Goal: Task Accomplishment & Management: Use online tool/utility

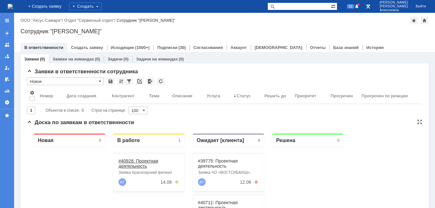
click at [142, 160] on link "#40928: Проектная деятельность" at bounding box center [139, 164] width 40 height 10
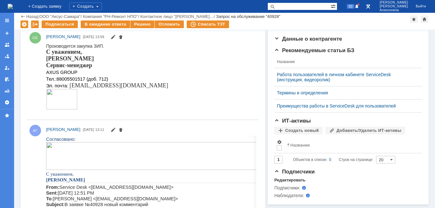
scroll to position [128, 0]
click at [306, 5] on input "text" at bounding box center [298, 7] width 63 height 8
type input "40904"
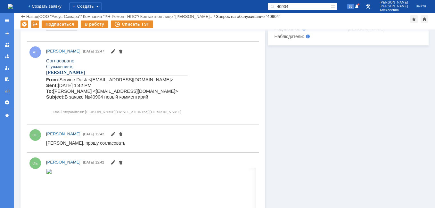
scroll to position [320, 0]
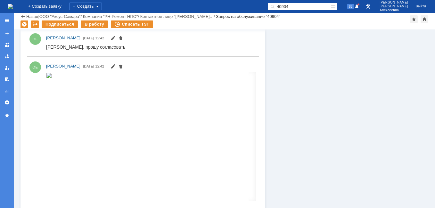
drag, startPoint x: 317, startPoint y: 7, endPoint x: 228, endPoint y: 7, distance: 88.7
click at [228, 7] on div "На домашнюю + Создать заявку Создать 40904 83 Новоженова Наталья Алексеевна Вый…" at bounding box center [217, 6] width 435 height 13
type input "41163"
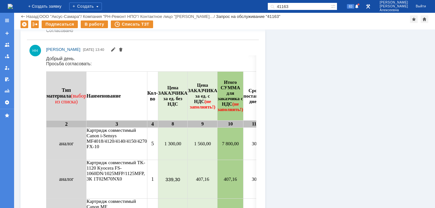
scroll to position [448, 0]
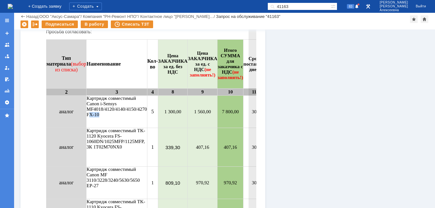
drag, startPoint x: 103, startPoint y: 114, endPoint x: 90, endPoint y: 115, distance: 13.1
click at [90, 115] on td "Картридж совместимый Canon i-Sensys MF4018/4120/4140/4150/4270 FX-10" at bounding box center [116, 112] width 61 height 32
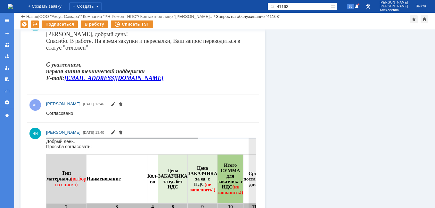
scroll to position [245, 0]
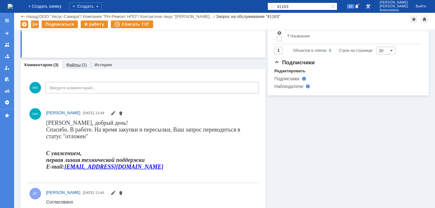
click at [74, 62] on div "Файлы (1)" at bounding box center [76, 64] width 29 height 9
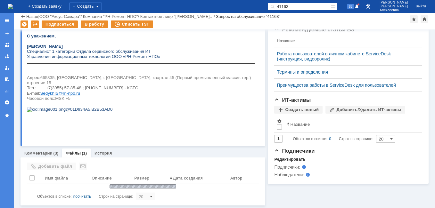
scroll to position [173, 0]
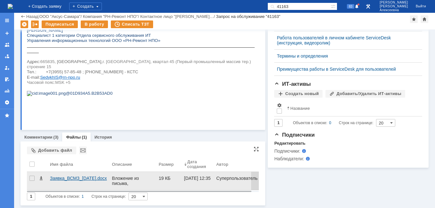
click at [91, 176] on div "Заявка_ВСМЗ_05.08.2025.docx" at bounding box center [78, 178] width 57 height 5
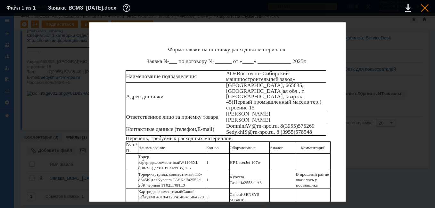
click at [424, 6] on div at bounding box center [425, 8] width 8 height 8
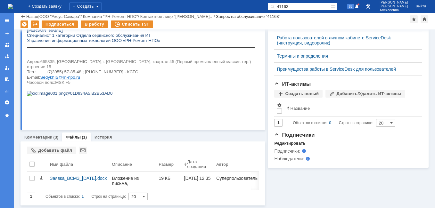
click at [42, 138] on link "Комментарии" at bounding box center [38, 137] width 28 height 5
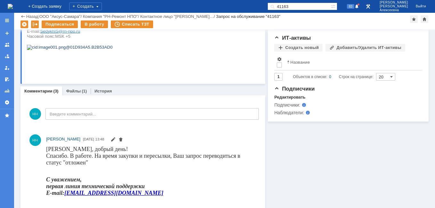
scroll to position [149, 0]
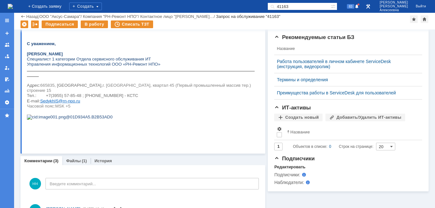
drag, startPoint x: 314, startPoint y: 5, endPoint x: 243, endPoint y: 2, distance: 70.8
click at [243, 2] on div "На домашнюю + Создать заявку Создать 41163 83 Новоженова Наталья Алексеевна Вый…" at bounding box center [217, 6] width 435 height 13
type input "39775"
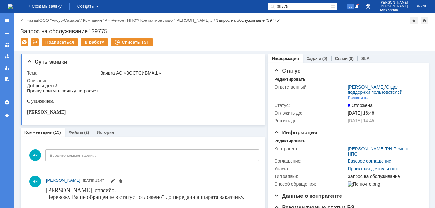
click at [73, 130] on link "Файлы" at bounding box center [76, 132] width 15 height 5
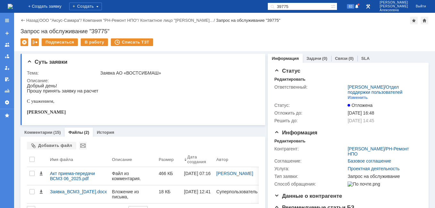
drag, startPoint x: 315, startPoint y: 7, endPoint x: 235, endPoint y: 9, distance: 79.5
click at [235, 9] on div "На домашнюю + Создать заявку Создать 39775 83 Новоженова Наталья Алексеевна Вый…" at bounding box center [217, 6] width 435 height 13
type input "41163"
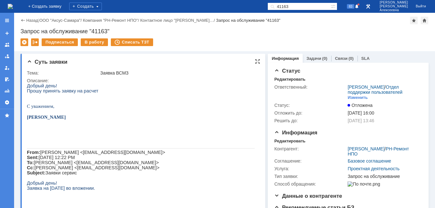
scroll to position [128, 0]
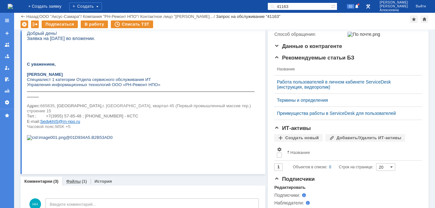
click at [77, 182] on link "Файлы" at bounding box center [73, 181] width 15 height 5
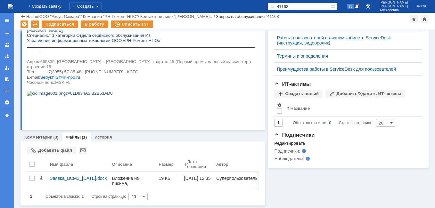
scroll to position [173, 0]
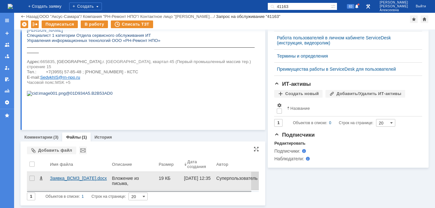
click at [80, 177] on div "Заявка_ВСМЗ_05.08.2025.docx" at bounding box center [78, 178] width 57 height 5
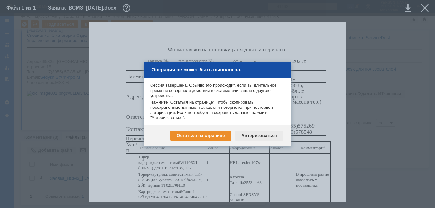
click at [251, 135] on div "Авторизоваться" at bounding box center [259, 136] width 48 height 10
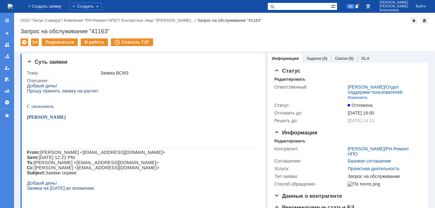
click at [13, 9] on img at bounding box center [10, 6] width 5 height 5
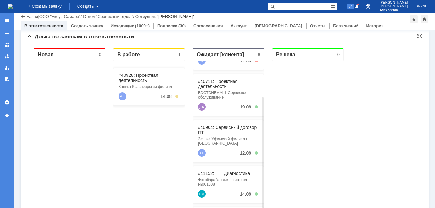
scroll to position [96, 0]
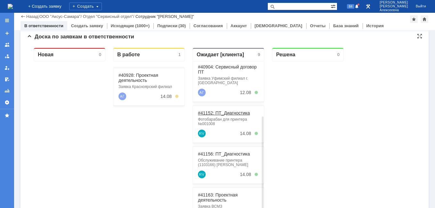
click at [222, 112] on link "#41152: ПТ_Диагностика" at bounding box center [224, 113] width 52 height 5
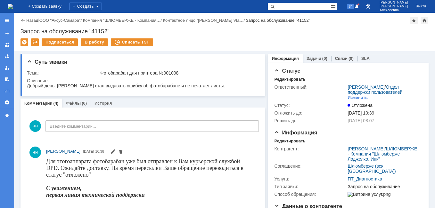
click at [301, 6] on input "text" at bounding box center [298, 7] width 63 height 8
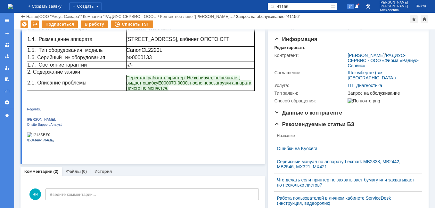
scroll to position [32, 0]
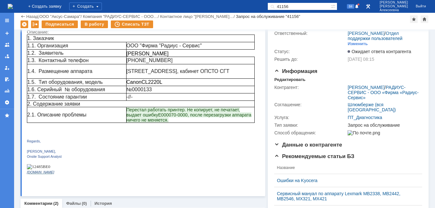
drag, startPoint x: 172, startPoint y: 73, endPoint x: 201, endPoint y: 69, distance: 29.4
click at [201, 69] on p "[STREET_ADDRESS], кабинет ОПСТО СГТ" at bounding box center [191, 72] width 128 height 6
copy span "18 корпус, 2 этаж, кабинет ОПСТО СГТ"
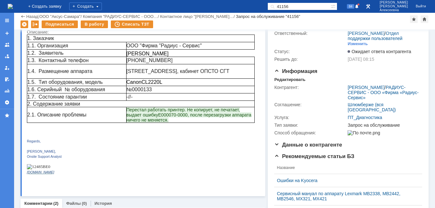
drag, startPoint x: 319, startPoint y: 8, endPoint x: 245, endPoint y: 2, distance: 73.9
click at [245, 2] on div "На домашнюю + Создать заявку Создать 41156 84 Новоженова Наталья Алексеевна Вый…" at bounding box center [217, 6] width 435 height 13
paste input "28378"
type input "28378"
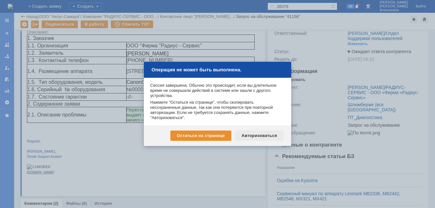
click at [262, 135] on div "Авторизоваться" at bounding box center [259, 136] width 48 height 10
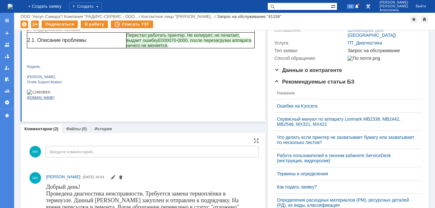
scroll to position [64, 0]
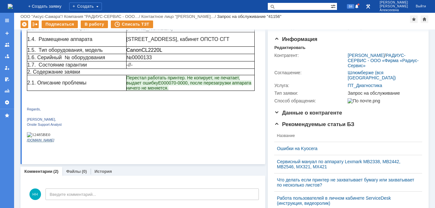
click at [306, 6] on input "text" at bounding box center [298, 7] width 63 height 8
paste input "28378"
type input "28378"
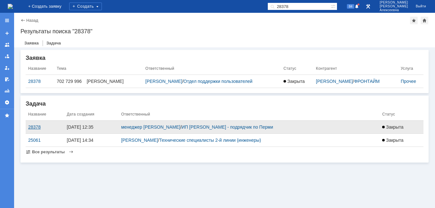
click at [33, 127] on div "28378" at bounding box center [45, 127] width 34 height 5
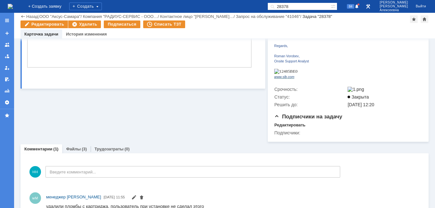
scroll to position [260, 0]
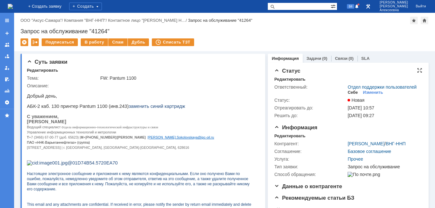
click at [350, 95] on div "Себе" at bounding box center [353, 92] width 10 height 5
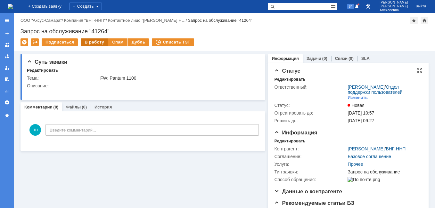
click at [90, 43] on div "В работу" at bounding box center [94, 42] width 27 height 8
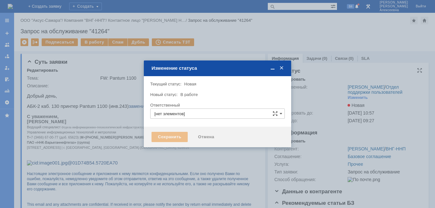
type input "[PERSON_NAME]"
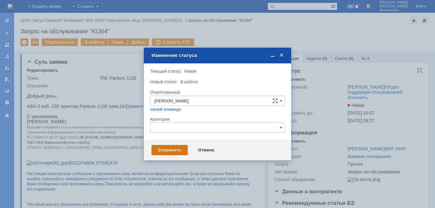
click at [169, 148] on div "Сохранить" at bounding box center [169, 150] width 36 height 10
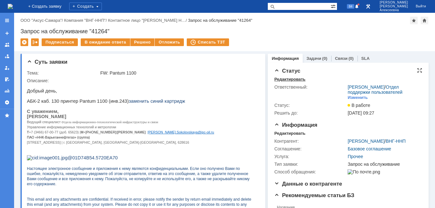
click at [283, 79] on div "Редактировать" at bounding box center [289, 79] width 31 height 5
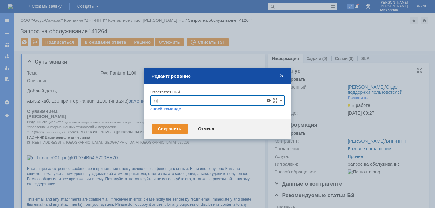
type input "g"
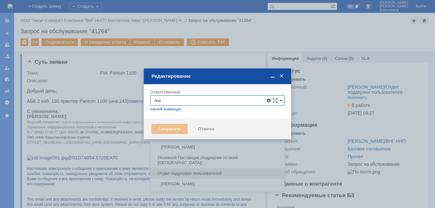
scroll to position [1, 0]
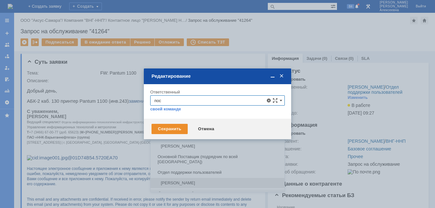
click at [194, 173] on div "[не указано] ООО "ТСК "АЛЬФА" Поспелова Ольга Викторовна Основной Поставщик (по…" at bounding box center [218, 154] width 134 height 69
drag, startPoint x: 194, startPoint y: 173, endPoint x: 179, endPoint y: 178, distance: 15.7
click at [179, 181] on span "Поселённова Виктория Александровна" at bounding box center [217, 183] width 126 height 5
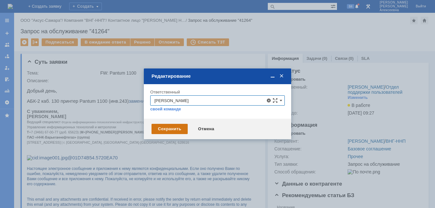
type input "Поселённова Виктория Александровна"
click at [158, 128] on div "Сохранить" at bounding box center [169, 129] width 36 height 10
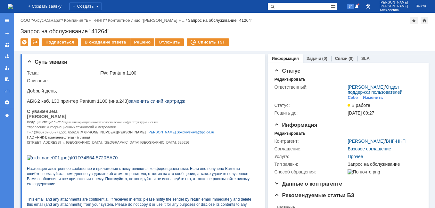
scroll to position [0, 0]
drag, startPoint x: 122, startPoint y: 31, endPoint x: 18, endPoint y: 30, distance: 104.1
click at [18, 30] on div "Назад | ООО "Аксус-Самара" / Компания "ВНГ-ННП" / Контактное лицо "Соколовская …" at bounding box center [224, 32] width 421 height 38
copy div "Запрос на обслуживание "41264""
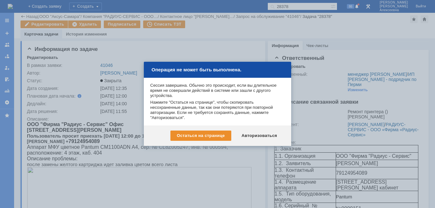
scroll to position [260, 0]
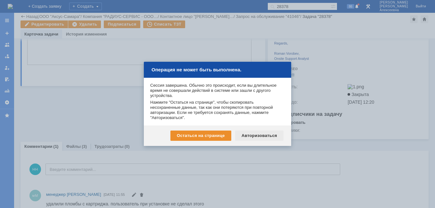
click at [258, 133] on div "Авторизоваться" at bounding box center [259, 136] width 48 height 10
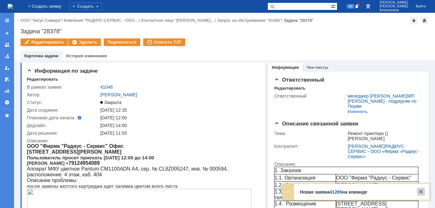
click at [421, 192] on div at bounding box center [421, 192] width 8 height 8
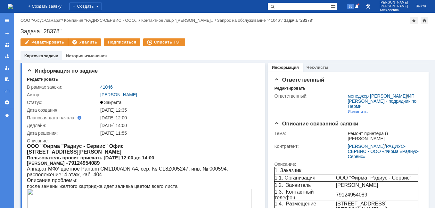
click at [308, 4] on input "text" at bounding box center [298, 7] width 63 height 8
paste input "28461"
type input "28461"
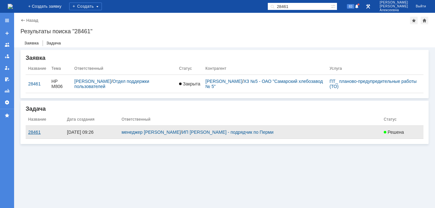
click at [34, 134] on div "28461" at bounding box center [45, 132] width 34 height 5
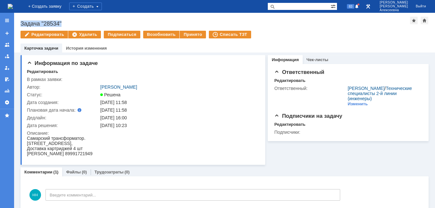
drag, startPoint x: 69, startPoint y: 24, endPoint x: 19, endPoint y: 21, distance: 50.4
click at [19, 21] on div "Назад | Задача "28534" Задача "28534" Редактировать Удалить Подписаться Возобно…" at bounding box center [224, 33] width 421 height 40
copy div "Задача "28534""
click at [184, 34] on div "Принято" at bounding box center [193, 35] width 26 height 8
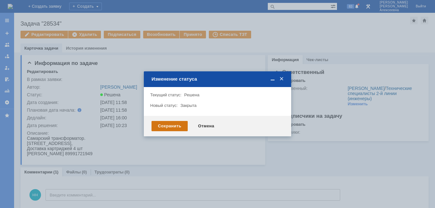
click at [168, 129] on div "Сохранить" at bounding box center [169, 126] width 36 height 10
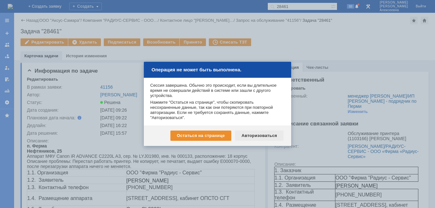
click at [264, 135] on div "Авторизоваться" at bounding box center [259, 136] width 48 height 10
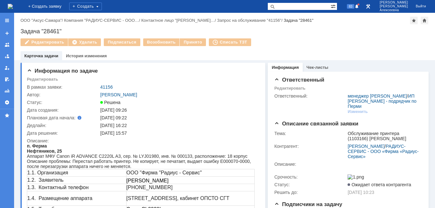
click at [312, 5] on input "text" at bounding box center [298, 7] width 63 height 8
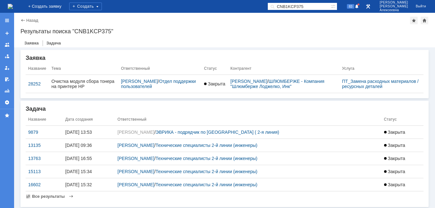
drag, startPoint x: 321, startPoint y: 5, endPoint x: 266, endPoint y: -3, distance: 55.8
click at [266, 0] on html "Идет загрузка, пожалуйста, подождите. На домашнюю + Создать заявку Создать CNB1…" at bounding box center [217, 104] width 435 height 208
paste input "0068"
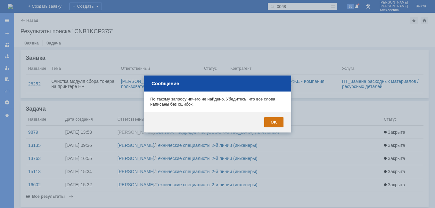
click at [281, 122] on div "OK" at bounding box center [273, 122] width 19 height 10
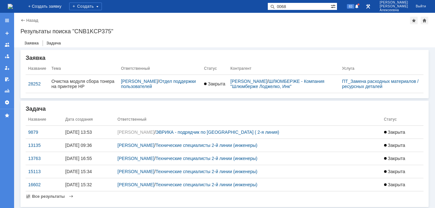
click at [318, 4] on input "0068" at bounding box center [298, 7] width 63 height 8
click at [306, 6] on input "0068" at bounding box center [298, 7] width 63 height 8
drag, startPoint x: 306, startPoint y: 6, endPoint x: 266, endPoint y: 5, distance: 40.7
click at [266, 5] on div "На домашнюю + Создать заявку Создать 0068 83 [PERSON_NAME]" at bounding box center [217, 6] width 435 height 13
paste input "CNC1L5G01Q"
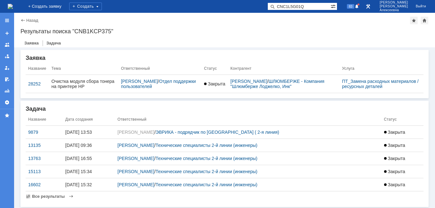
type input "CNC1L5G01Q"
